Goal: Use online tool/utility: Utilize a website feature to perform a specific function

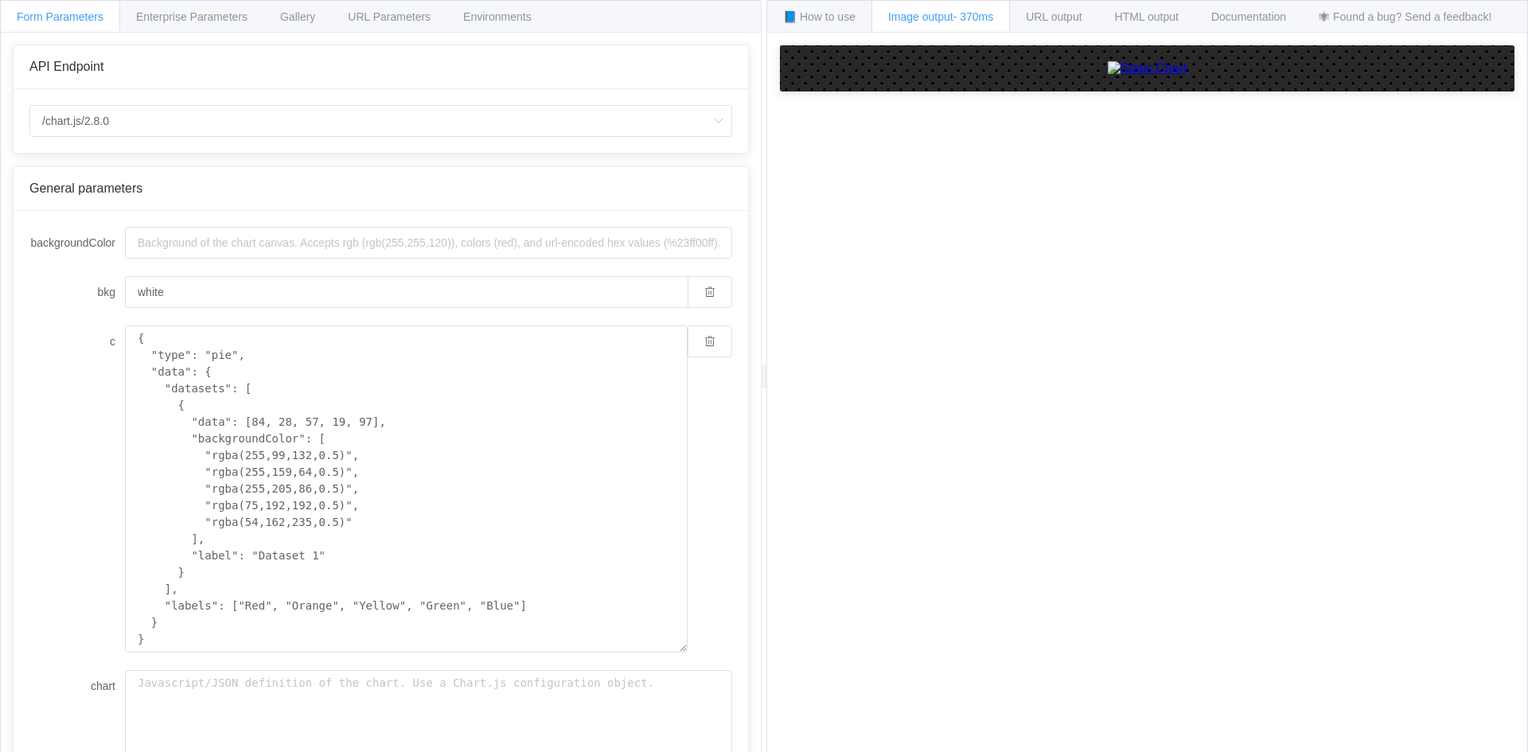
click at [1108, 76] on img at bounding box center [1148, 68] width 80 height 14
click at [1029, 18] on div "URL output" at bounding box center [1053, 16] width 89 height 32
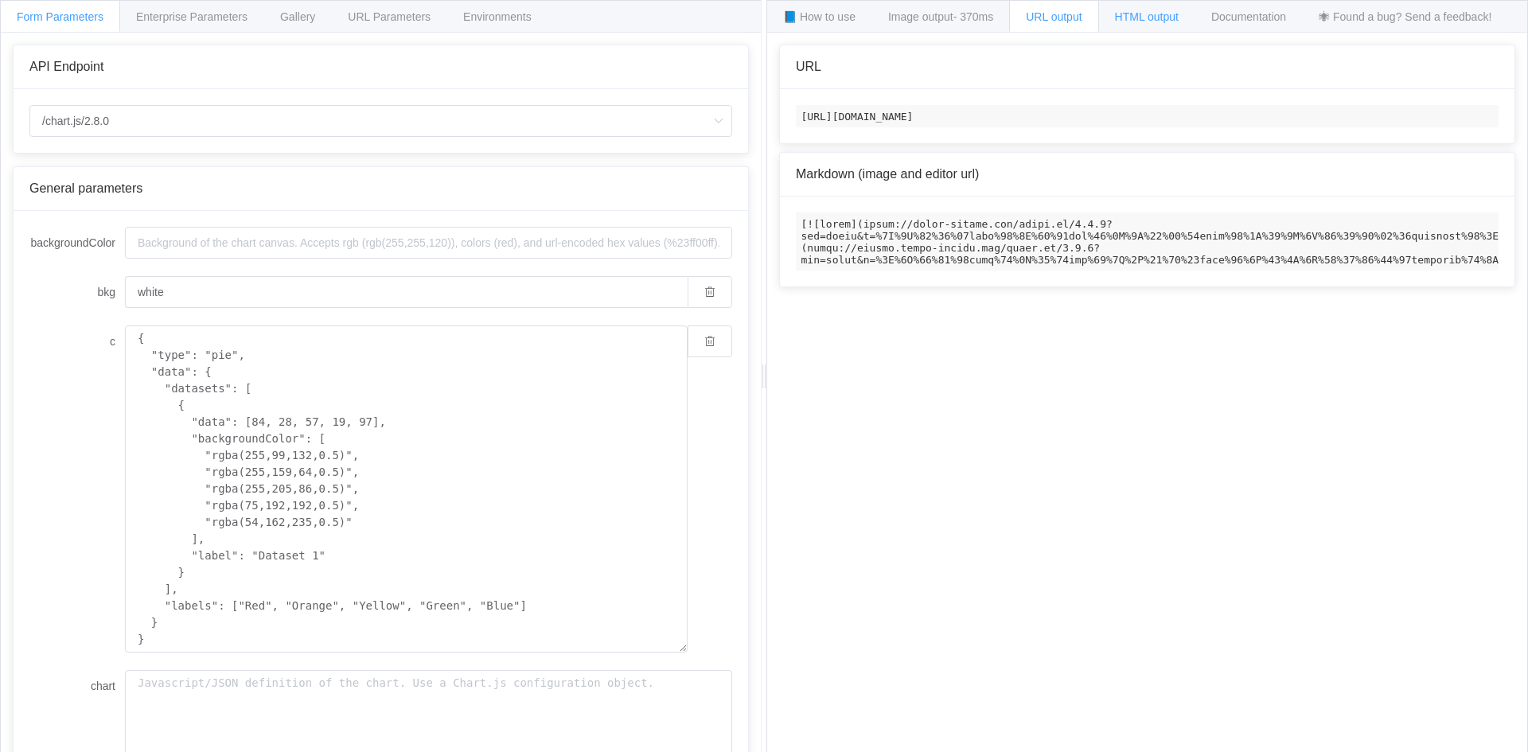
click at [1179, 12] on span "HTML output" at bounding box center [1147, 16] width 64 height 13
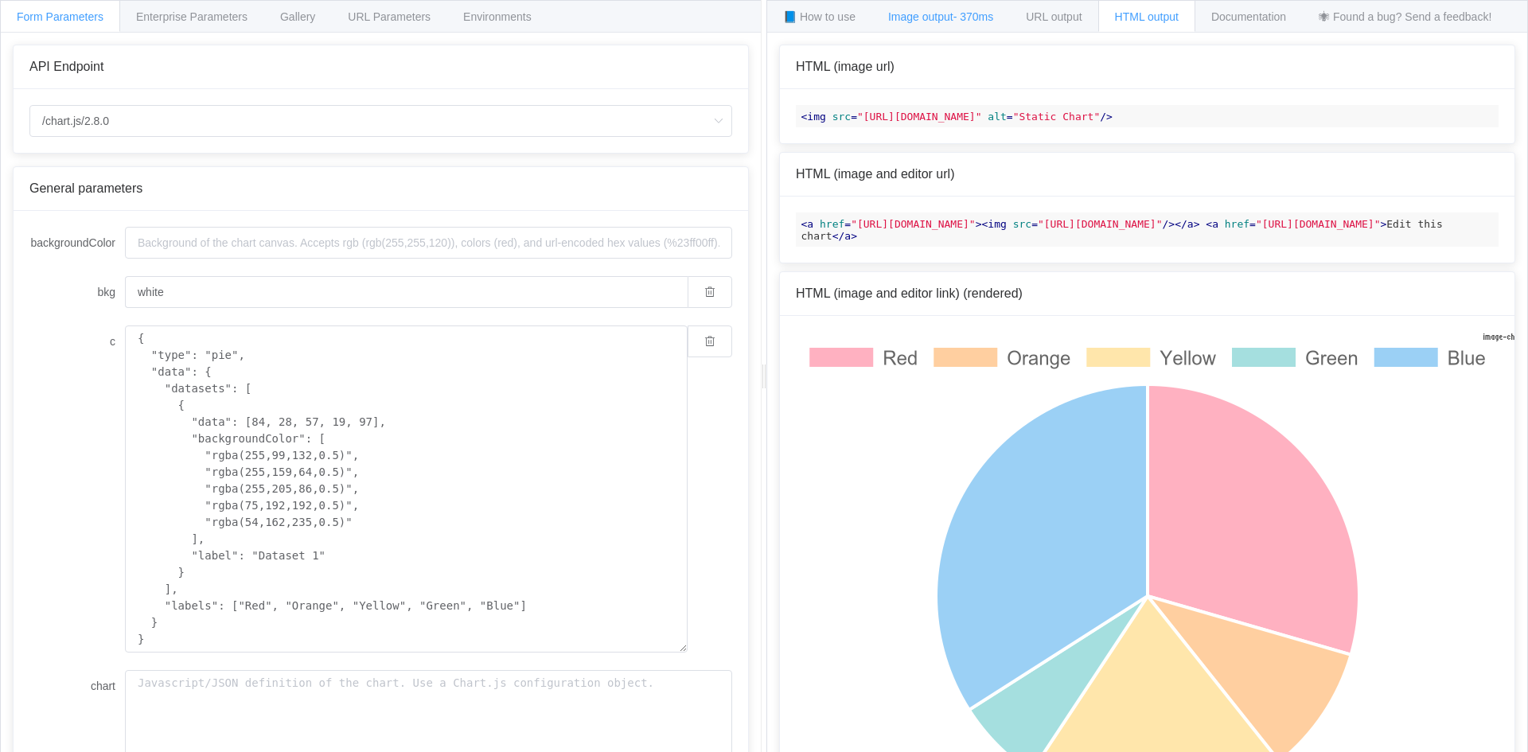
click at [934, 18] on span "Image output - 370ms" at bounding box center [940, 16] width 105 height 13
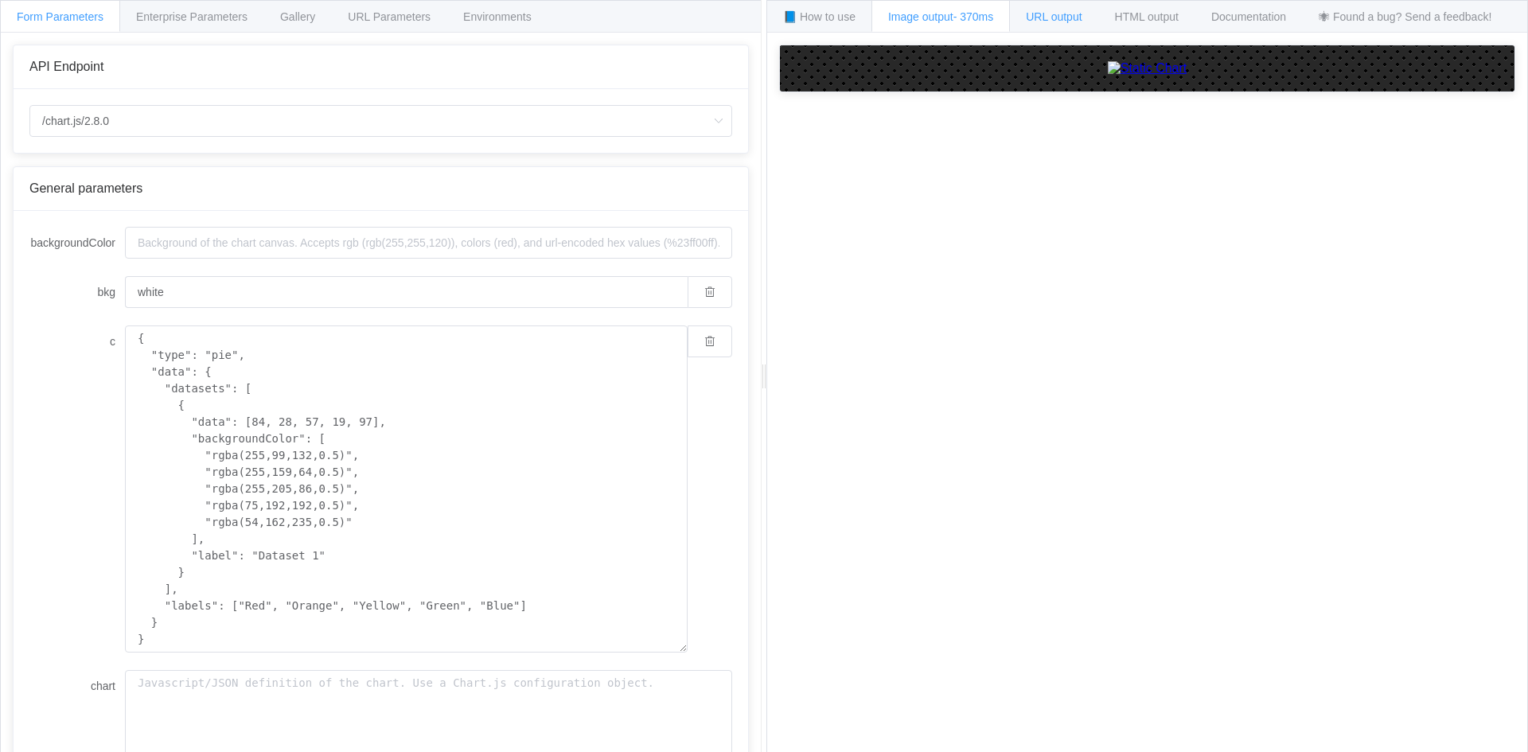
click at [1070, 21] on span "URL output" at bounding box center [1054, 16] width 56 height 13
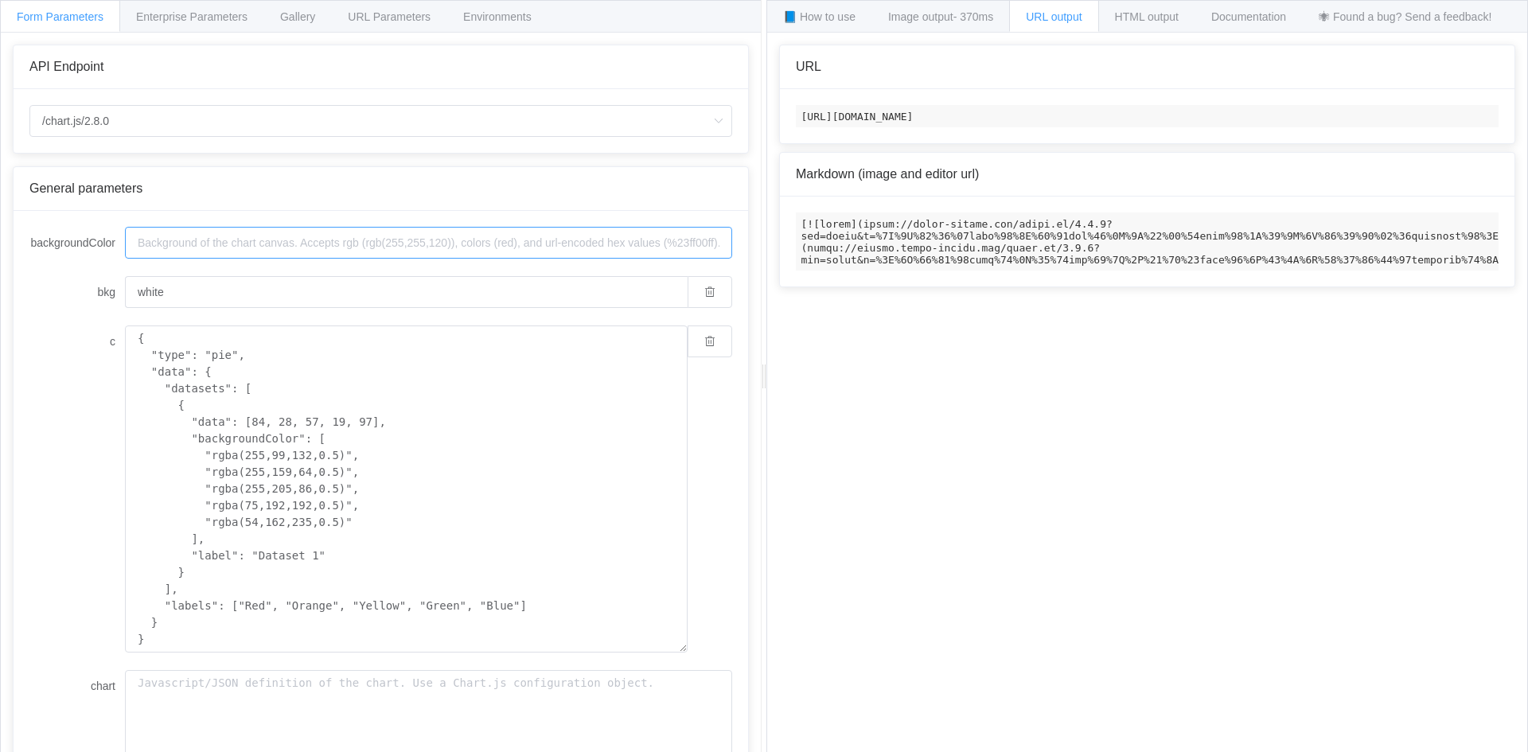
click at [205, 255] on input "backgroundColor" at bounding box center [428, 243] width 607 height 32
click at [213, 255] on input "backgroundColor" at bounding box center [428, 243] width 607 height 32
click at [174, 303] on input "white" at bounding box center [406, 292] width 563 height 32
click at [178, 295] on input "white" at bounding box center [406, 292] width 563 height 32
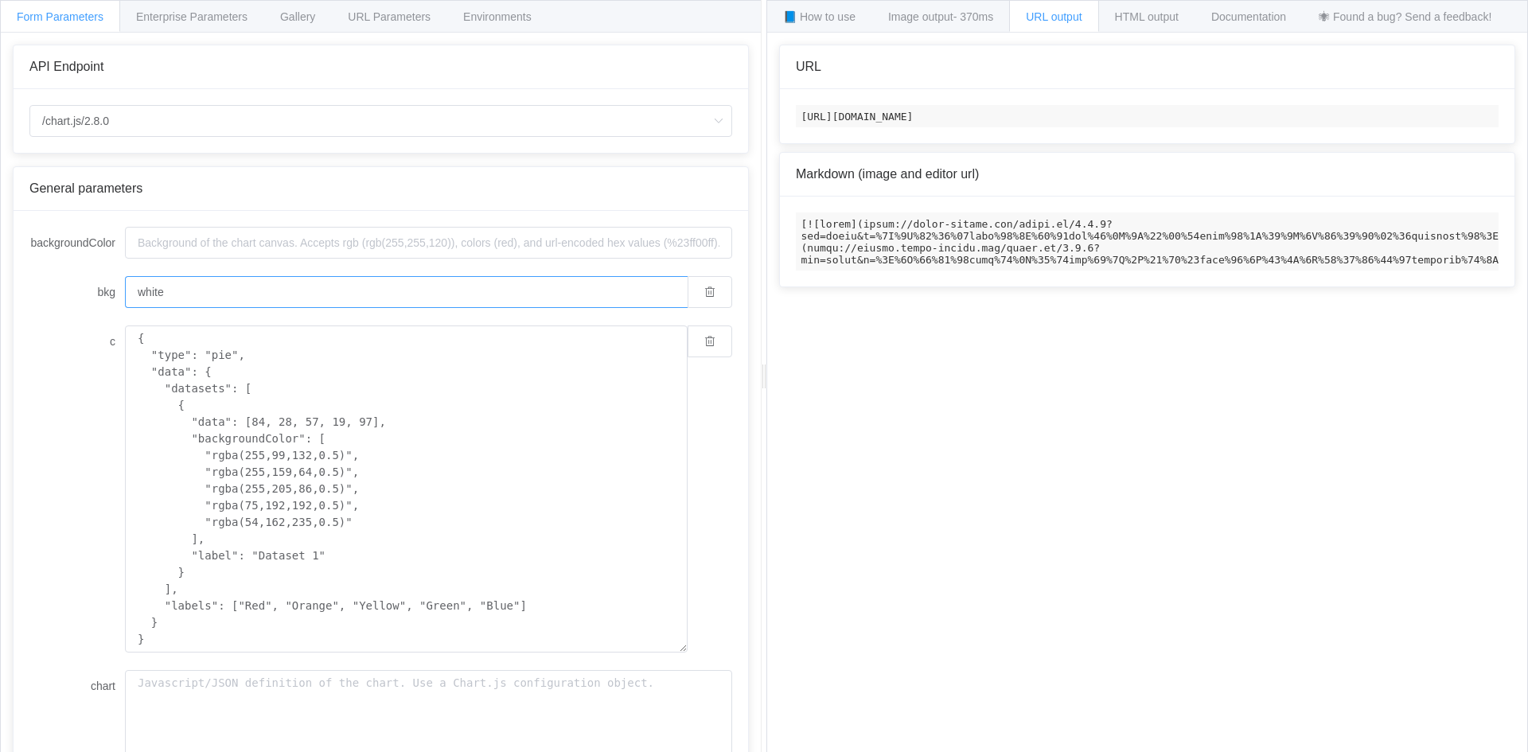
click at [178, 295] on input "white" at bounding box center [406, 292] width 563 height 32
click at [1159, 32] on div "HTML output" at bounding box center [1147, 16] width 97 height 32
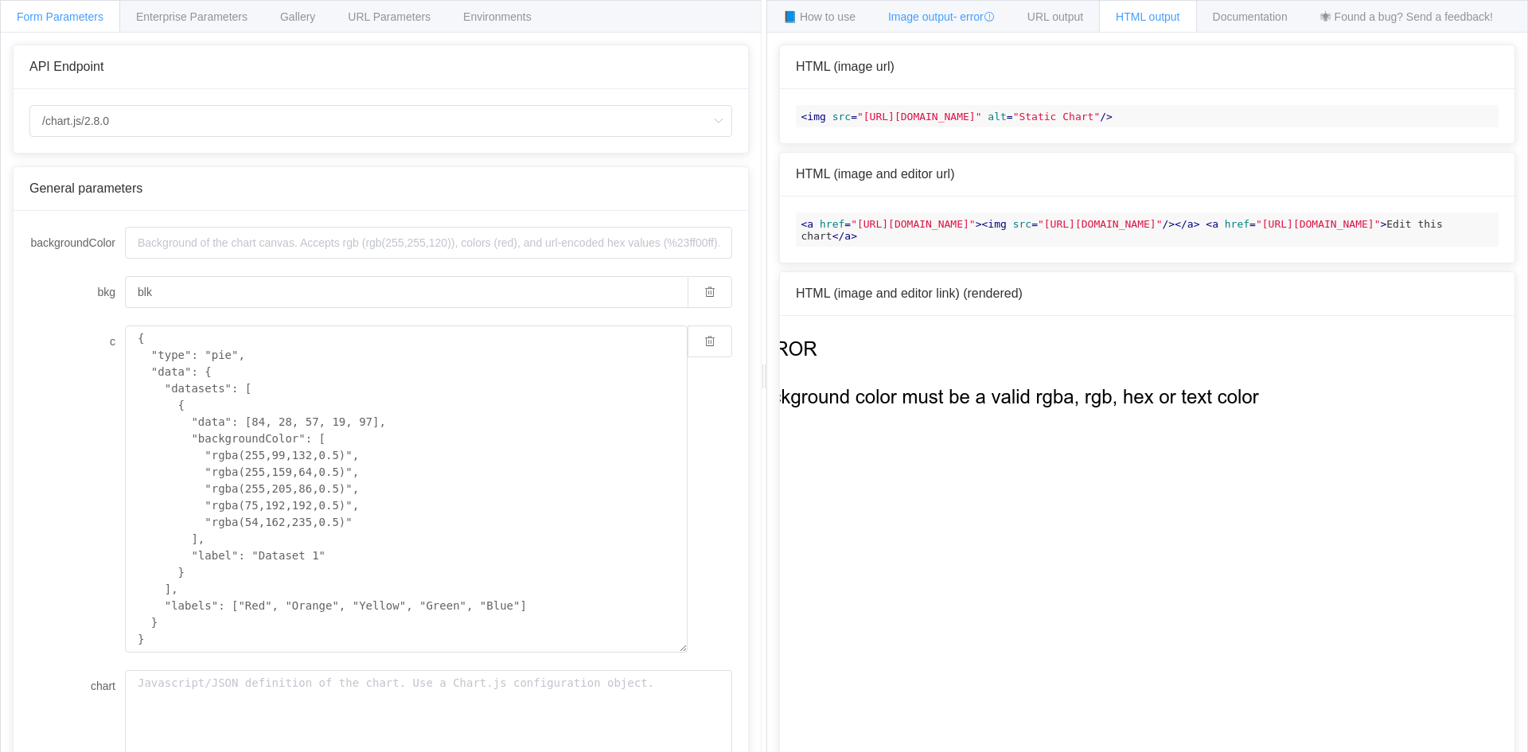
click at [905, 22] on span "Image output - error" at bounding box center [941, 16] width 107 height 13
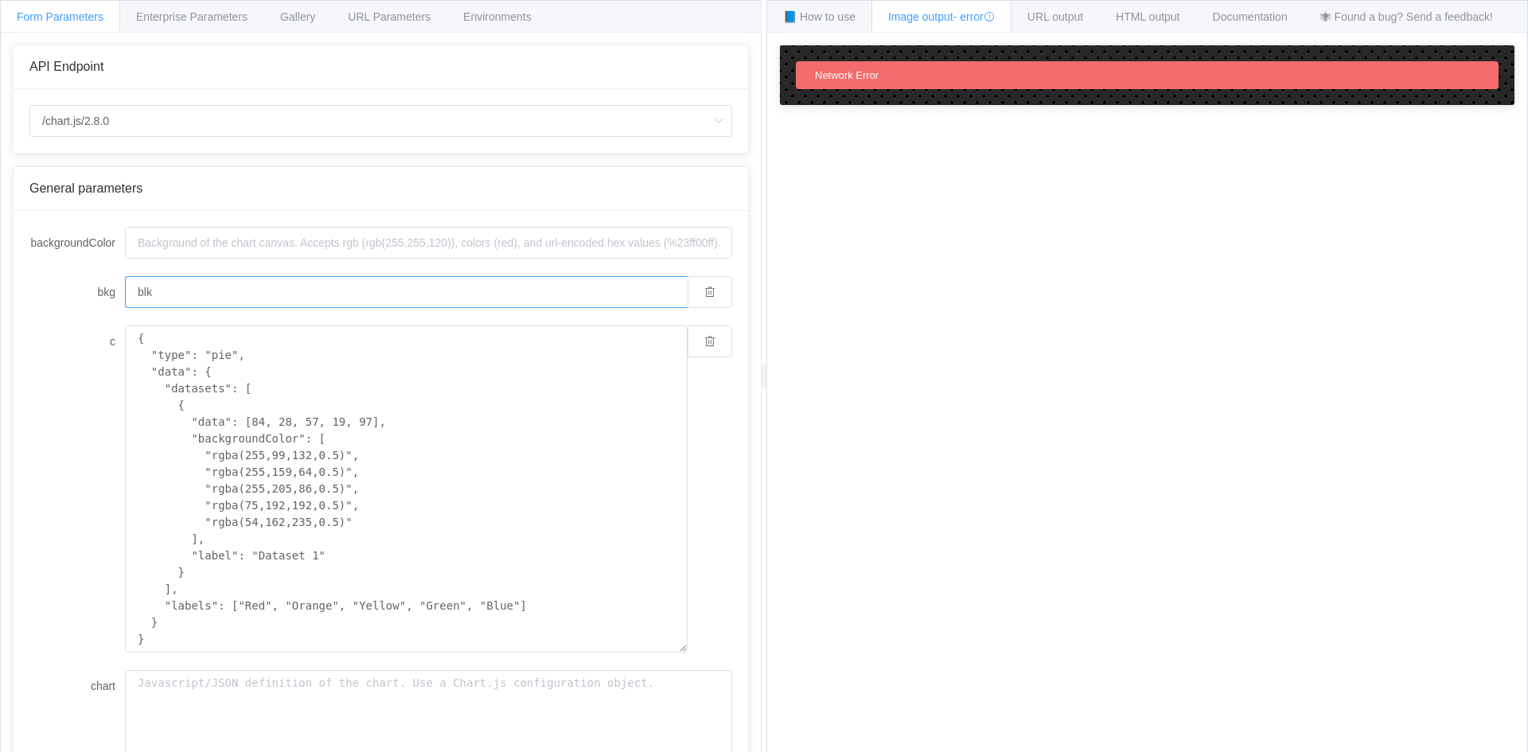
click at [207, 295] on input "blk" at bounding box center [406, 292] width 563 height 32
type input "white"
click at [1060, 21] on span "URL output" at bounding box center [1056, 16] width 56 height 13
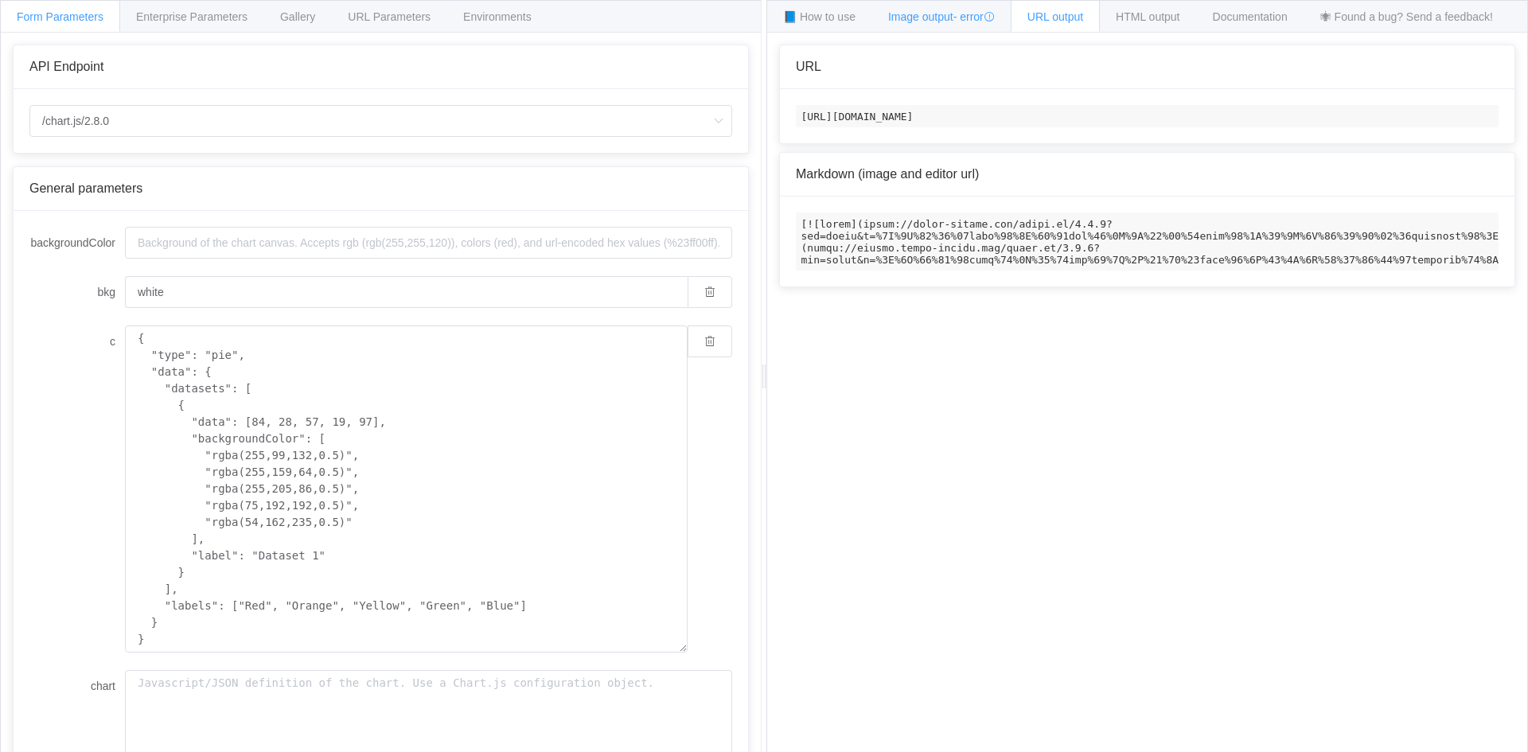
click at [945, 19] on span "Image output - error" at bounding box center [941, 16] width 107 height 13
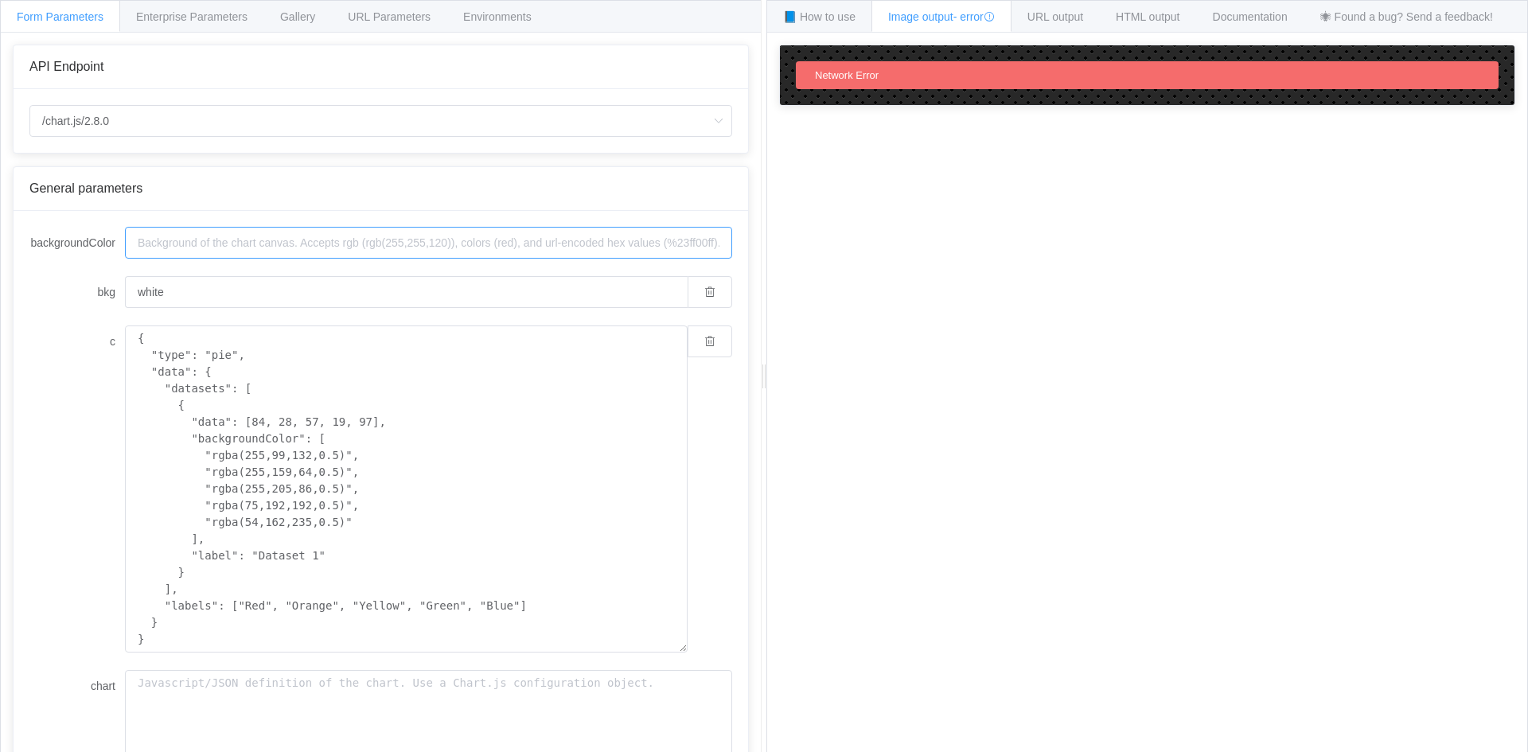
click at [560, 240] on input "backgroundColor" at bounding box center [428, 243] width 607 height 32
click at [214, 28] on div "Enterprise Parameters" at bounding box center [191, 16] width 145 height 32
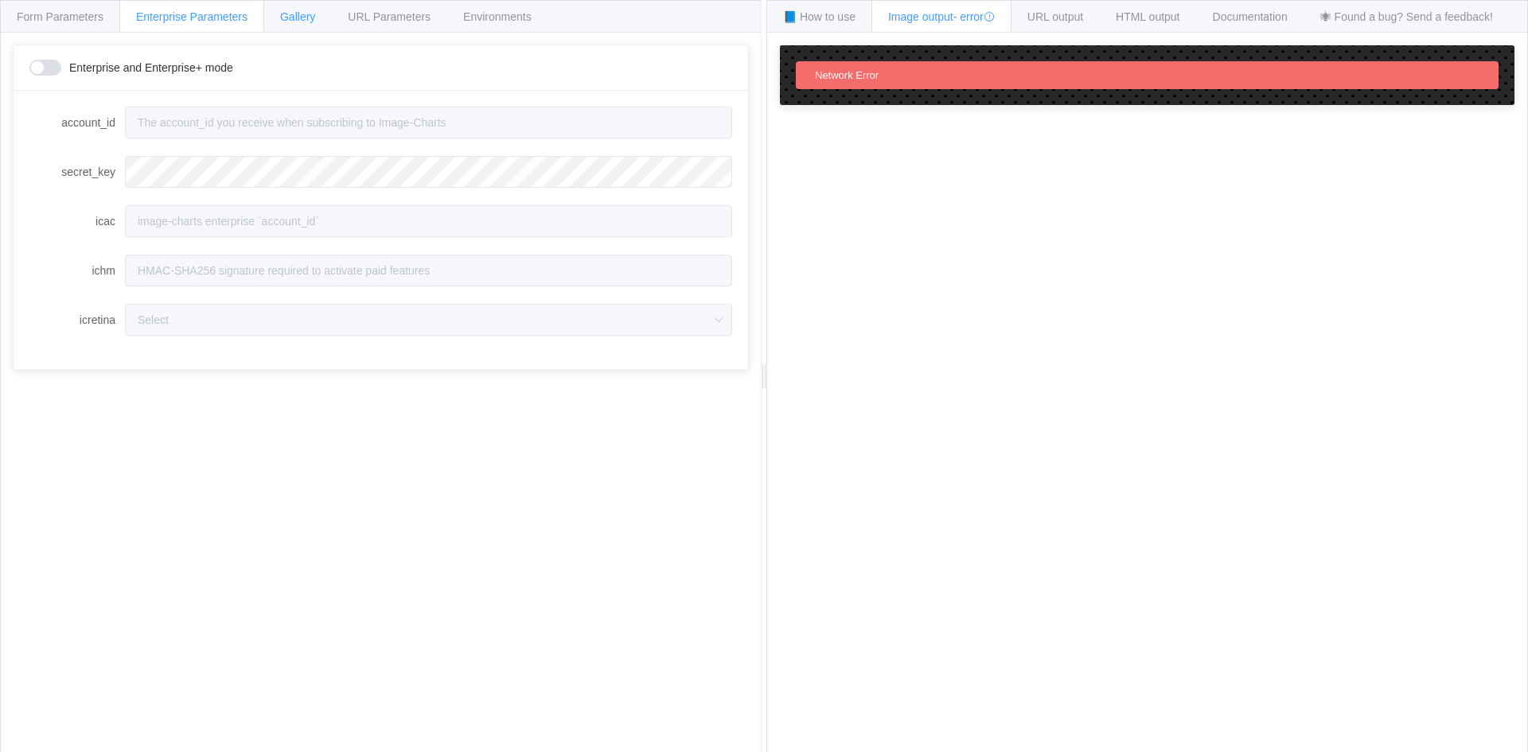
click at [281, 18] on span "Gallery" at bounding box center [297, 16] width 35 height 13
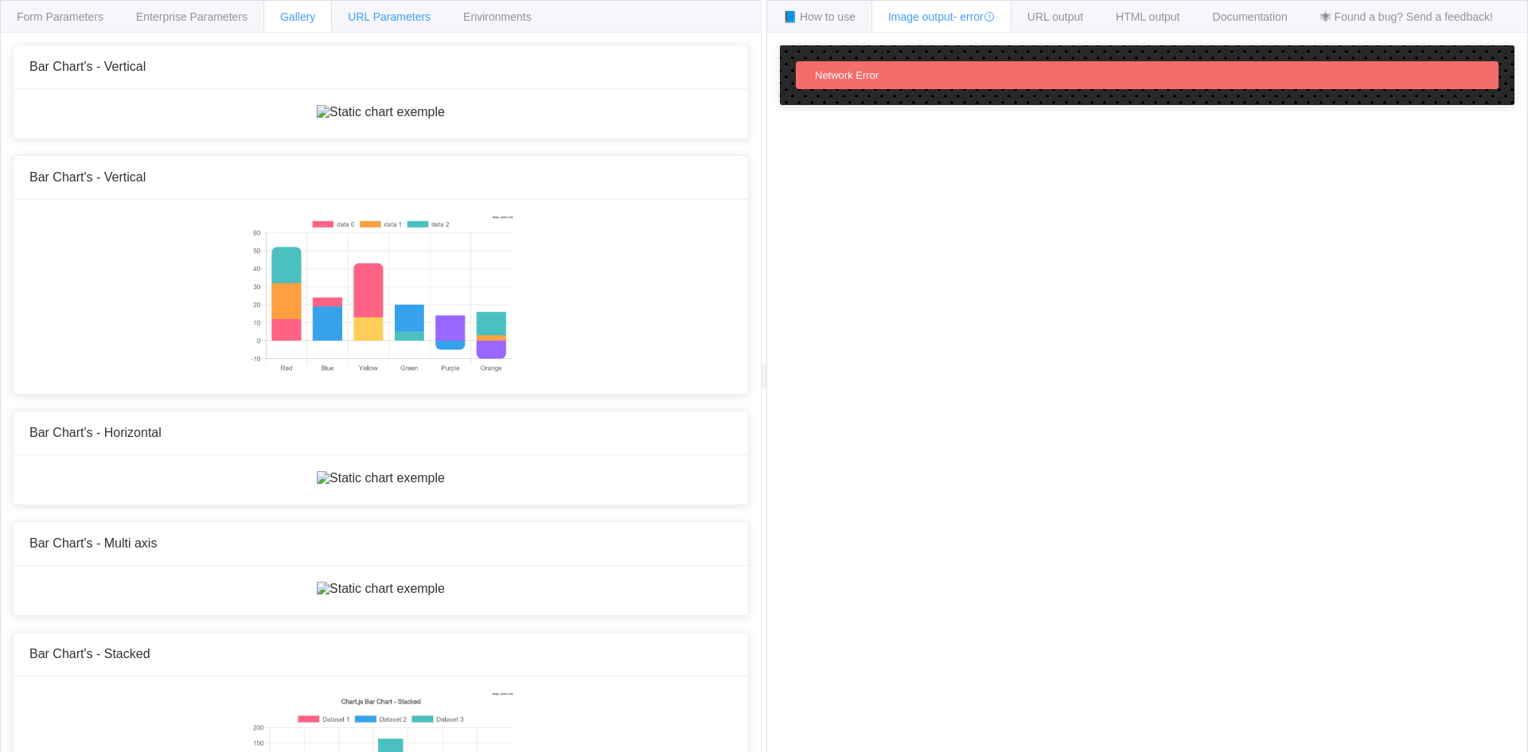
click at [382, 14] on span "URL Parameters" at bounding box center [389, 16] width 83 height 13
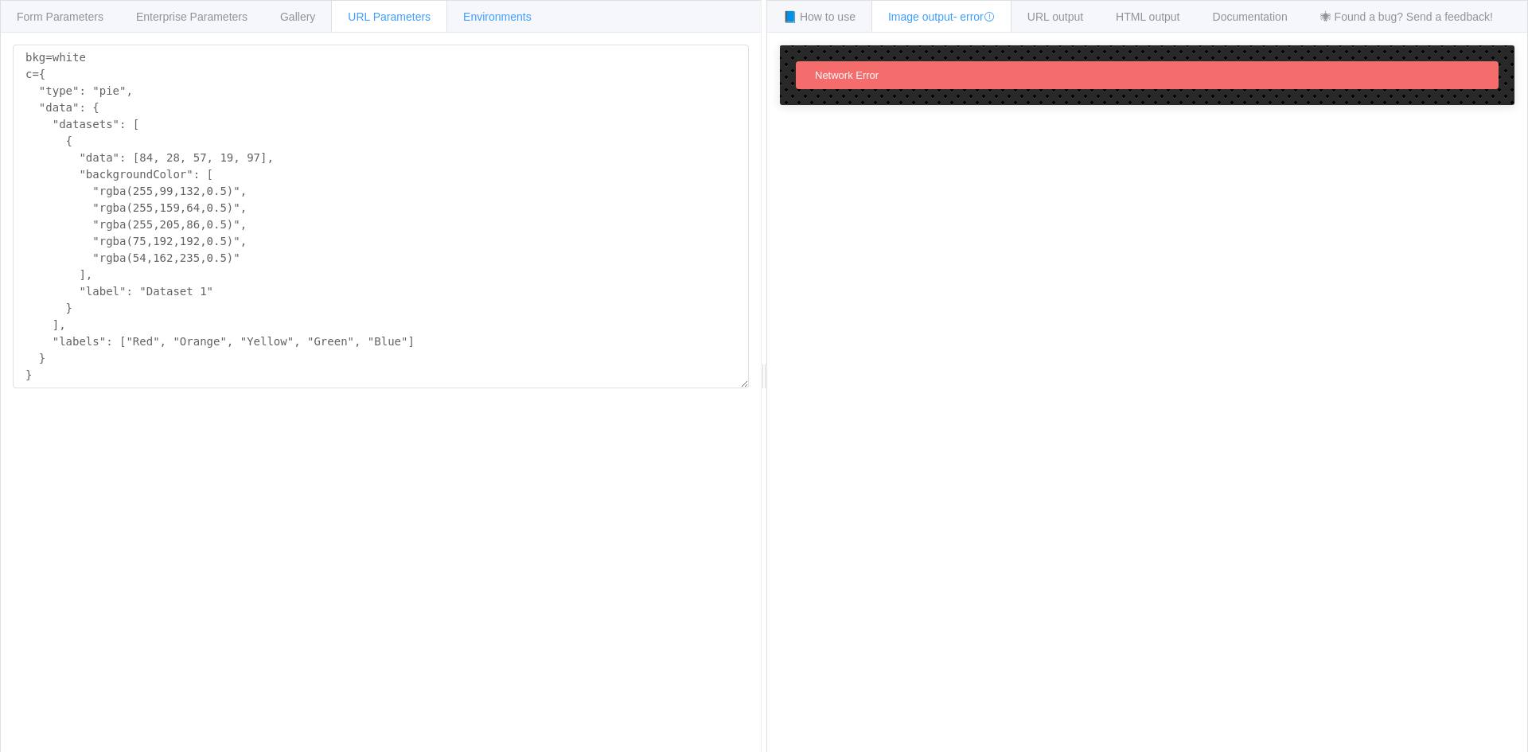
click at [476, 6] on div "Environments" at bounding box center [498, 16] width 102 height 32
